Goal: Information Seeking & Learning: Learn about a topic

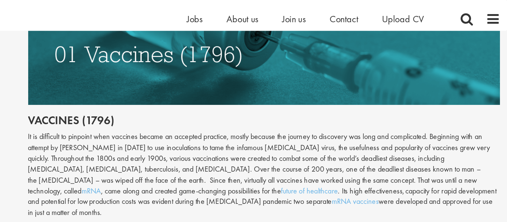
scroll to position [394, 0]
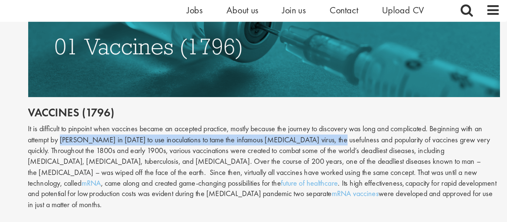
drag, startPoint x: 159, startPoint y: 117, endPoint x: 366, endPoint y: 120, distance: 207.0
click at [366, 120] on div "It is difficult to pinpoint when vaccines became an accepted practice, mostly b…" at bounding box center [316, 138] width 369 height 68
click at [366, 119] on div "It is difficult to pinpoint when vaccines became an accepted practice, mostly b…" at bounding box center [316, 138] width 369 height 68
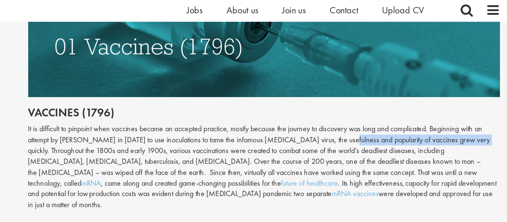
drag, startPoint x: 374, startPoint y: 117, endPoint x: 488, endPoint y: 118, distance: 114.3
click at [488, 118] on div "It is difficult to pinpoint when vaccines became an accepted practice, mostly b…" at bounding box center [316, 138] width 369 height 68
click at [228, 138] on div "It is difficult to pinpoint when vaccines became an accepted practice, mostly b…" at bounding box center [316, 138] width 369 height 68
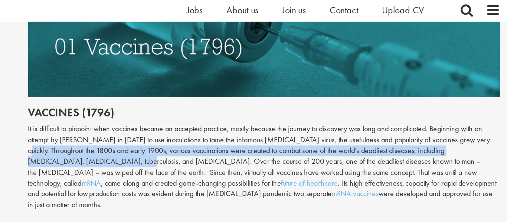
drag, startPoint x: 131, startPoint y: 123, endPoint x: 191, endPoint y: 134, distance: 60.8
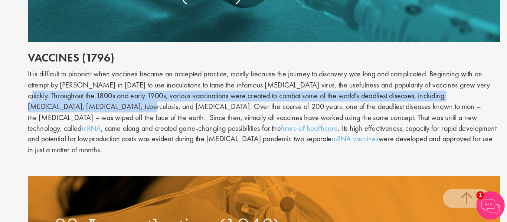
scroll to position [396, 0]
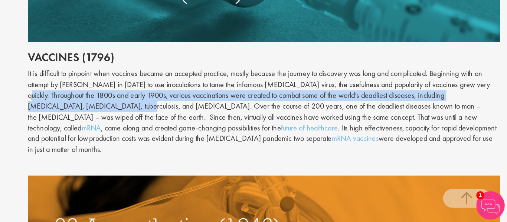
click at [120, 137] on div "Content types Quizzes Blogs Guidebooks Videos Infographics Case studies Press r…" at bounding box center [63, 3] width 127 height 632
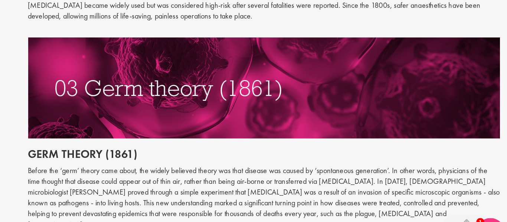
scroll to position [680, 0]
